Goal: Task Accomplishment & Management: Manage account settings

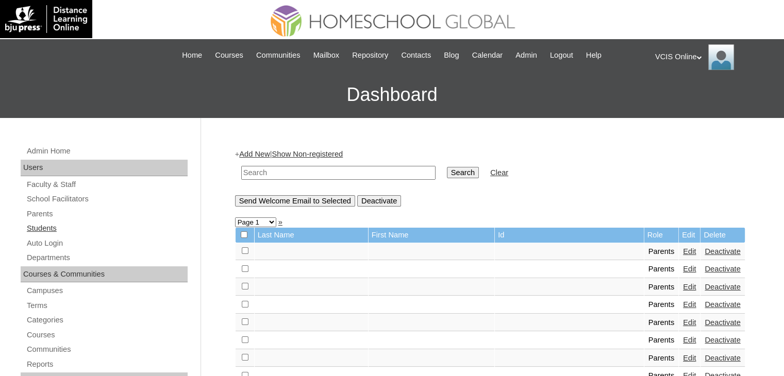
click at [36, 229] on link "Students" at bounding box center [107, 228] width 162 height 13
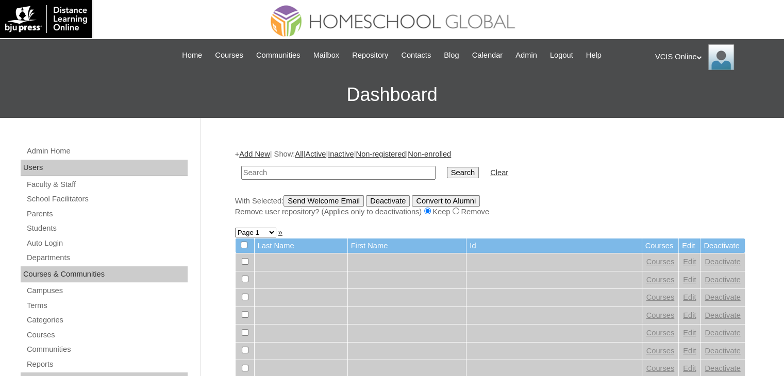
click at [337, 169] on input "text" at bounding box center [338, 173] width 194 height 14
type input "VCIS028-10C-SA2025"
click at [447, 167] on input "Search" at bounding box center [463, 172] width 32 height 11
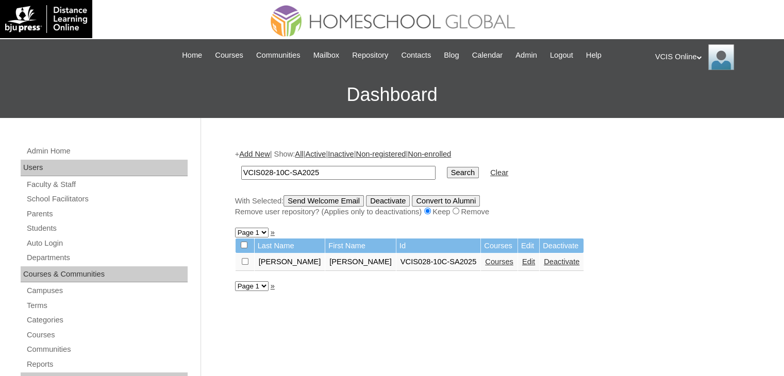
click at [485, 261] on link "Courses" at bounding box center [499, 262] width 28 height 8
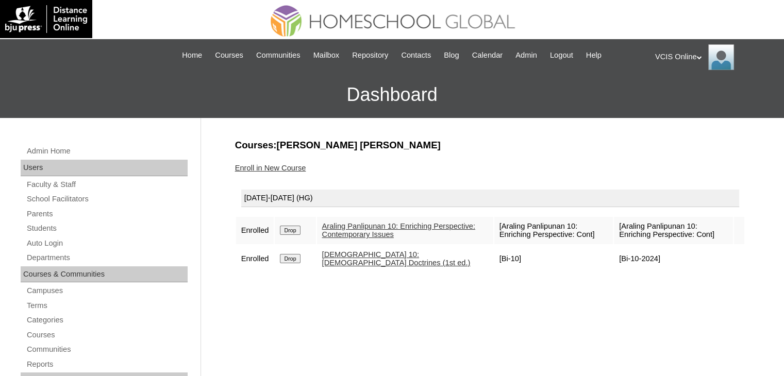
click at [284, 167] on link "Enroll in New Course" at bounding box center [270, 168] width 71 height 8
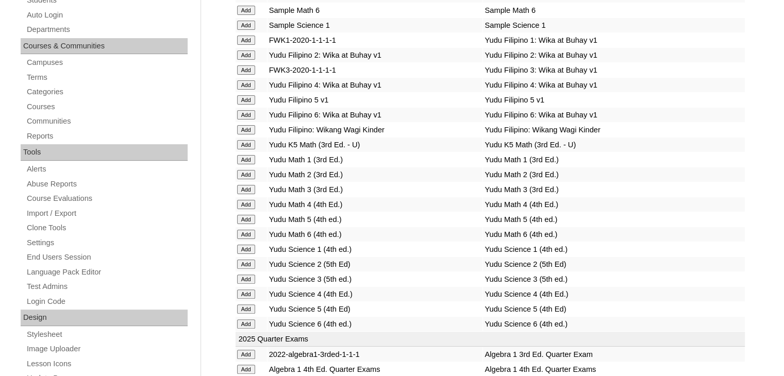
scroll to position [289, 0]
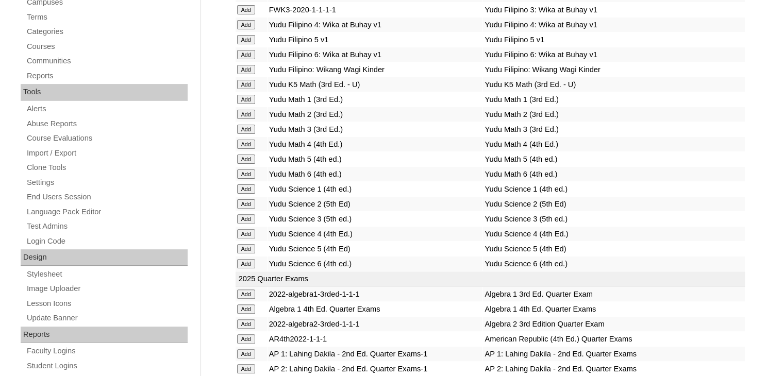
click at [563, 152] on td "Yudu Math 5 (4th ed.)" at bounding box center [613, 159] width 261 height 14
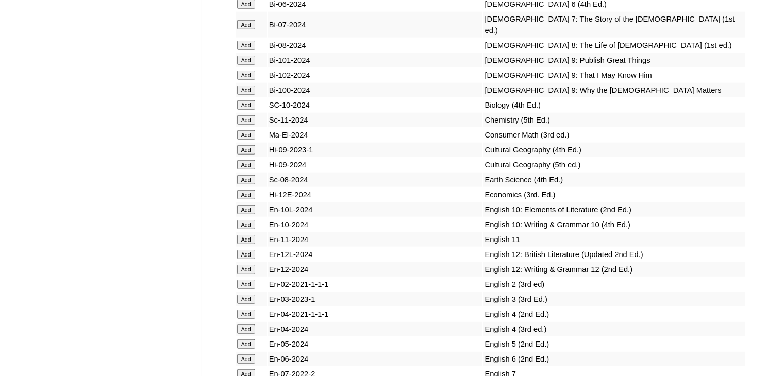
scroll to position [2516, 0]
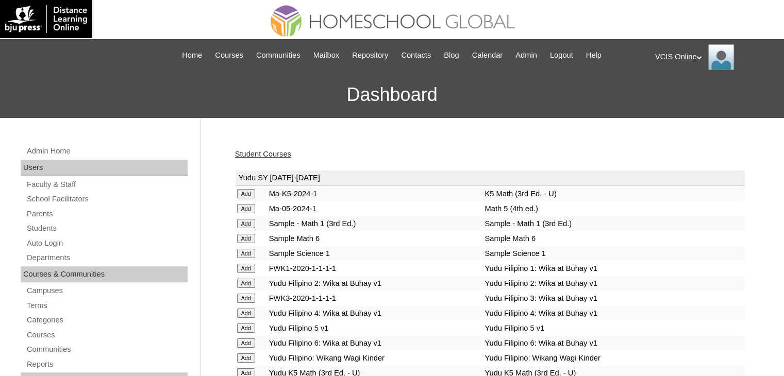
click at [259, 153] on link "Student Courses" at bounding box center [263, 154] width 56 height 8
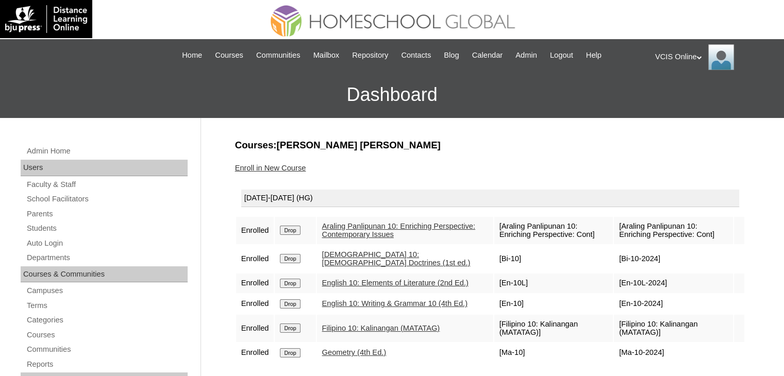
click at [495, 164] on div "Enroll in New Course" at bounding box center [490, 168] width 510 height 11
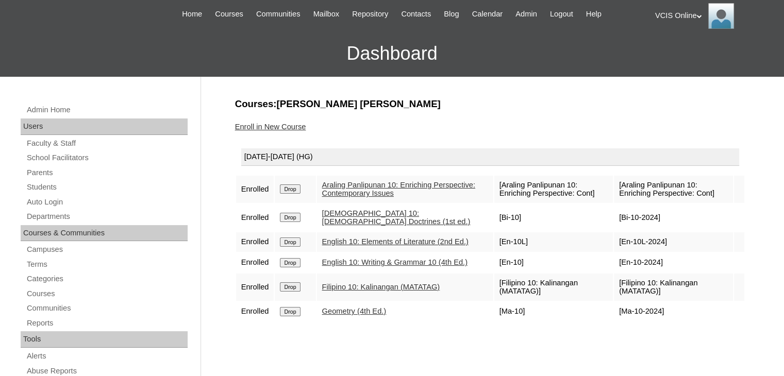
scroll to position [62, 0]
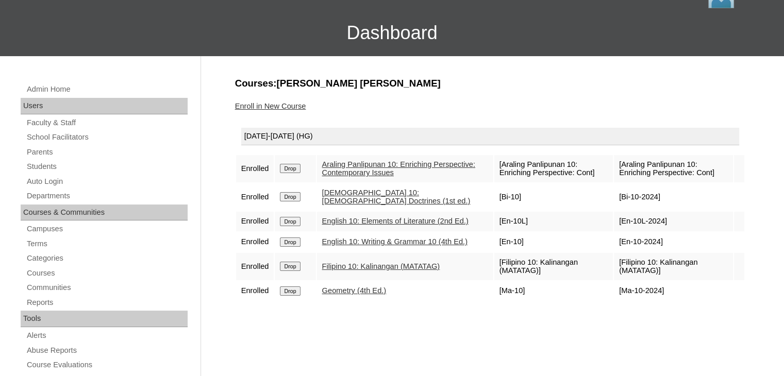
click at [277, 104] on link "Enroll in New Course" at bounding box center [270, 106] width 71 height 8
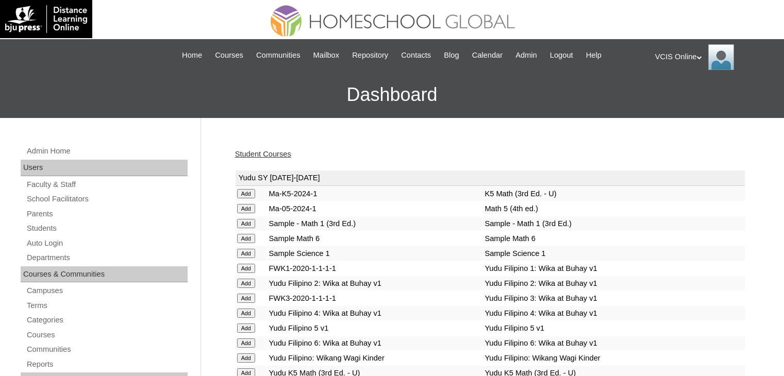
click at [647, 150] on div "Student Courses" at bounding box center [490, 154] width 510 height 11
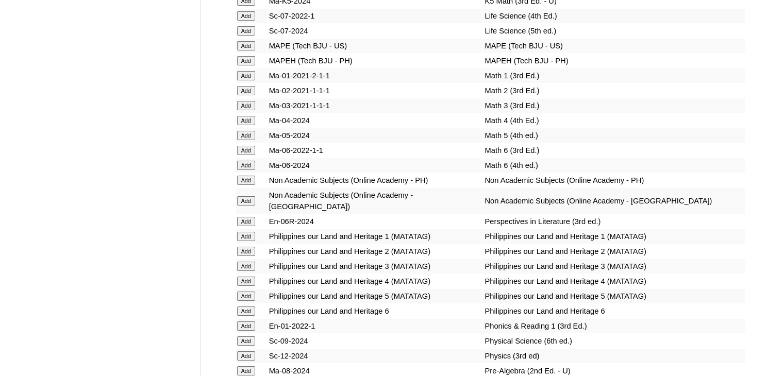
scroll to position [3485, 0]
